Goal: Information Seeking & Learning: Understand process/instructions

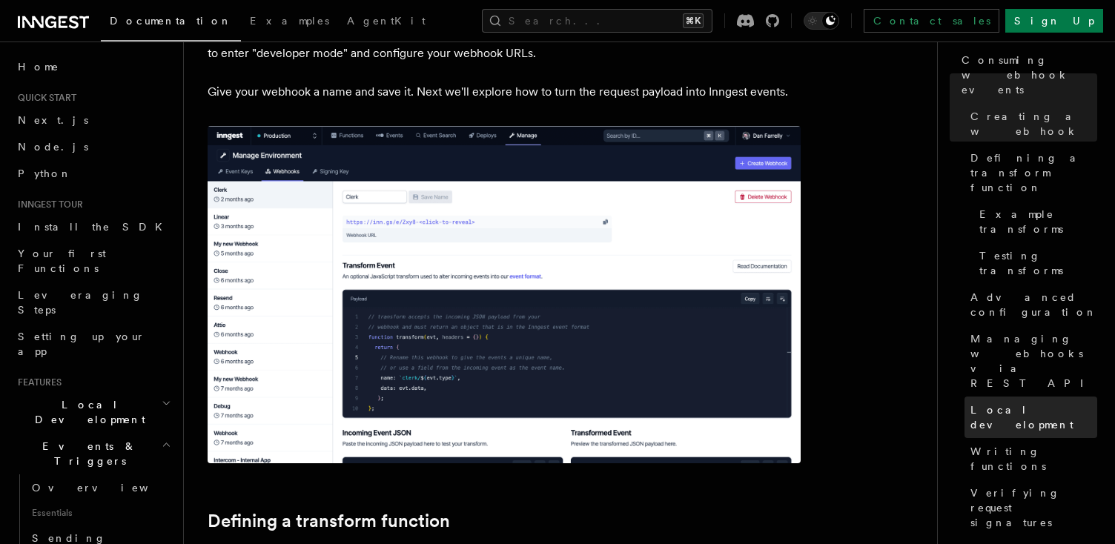
scroll to position [73, 0]
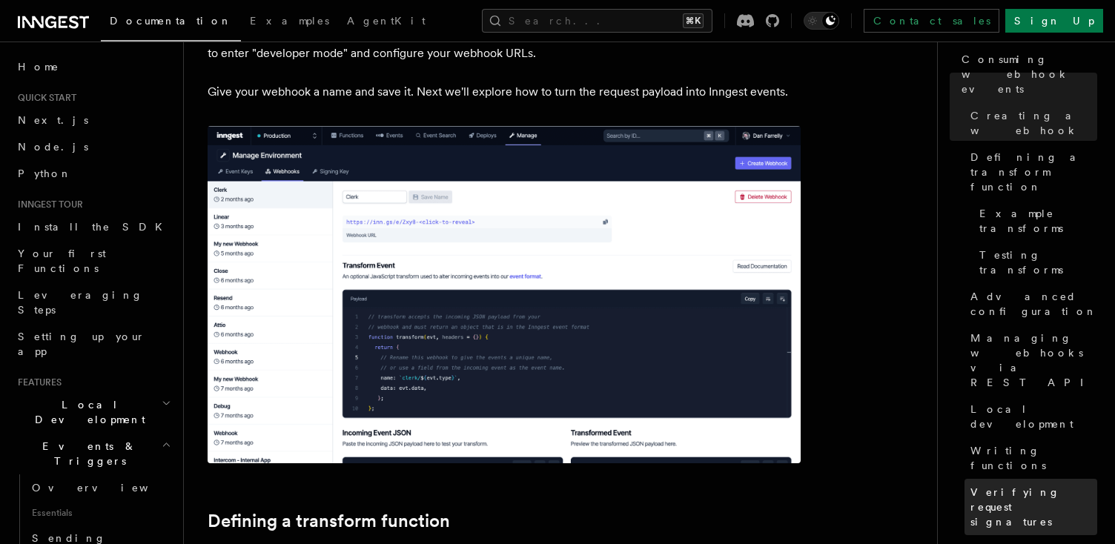
click at [1032, 485] on span "Verifying request signatures" at bounding box center [1034, 507] width 127 height 44
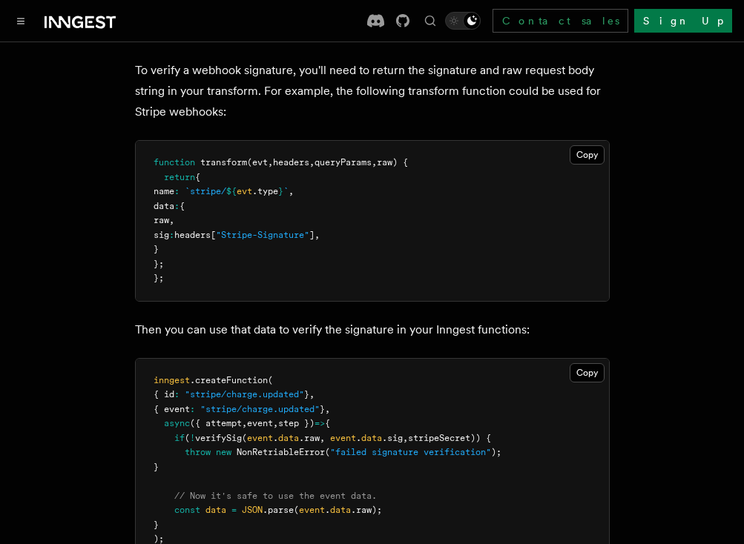
scroll to position [4915, 0]
click at [438, 358] on pre "inngest .createFunction ( { id : "stripe/charge.updated" } , { event : "stripe/…" at bounding box center [372, 459] width 473 height 203
click at [226, 432] on span "verifySig" at bounding box center [218, 437] width 47 height 10
copy span "verifySig"
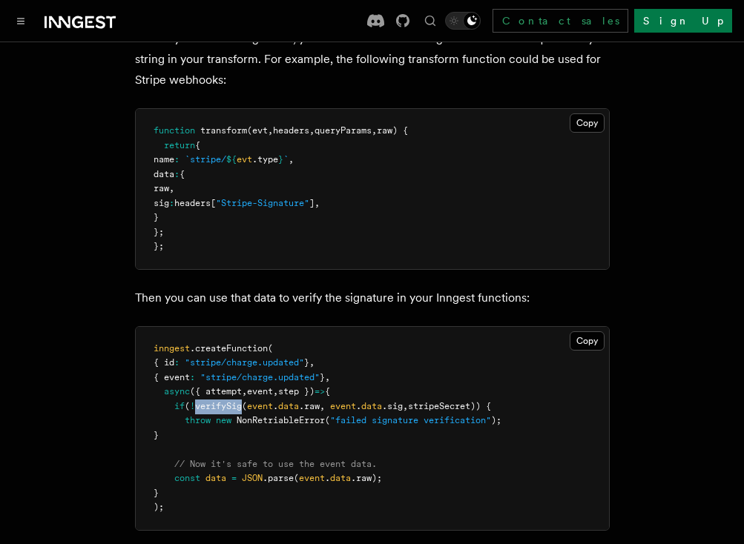
scroll to position [4947, 0]
